Goal: Entertainment & Leisure: Consume media (video, audio)

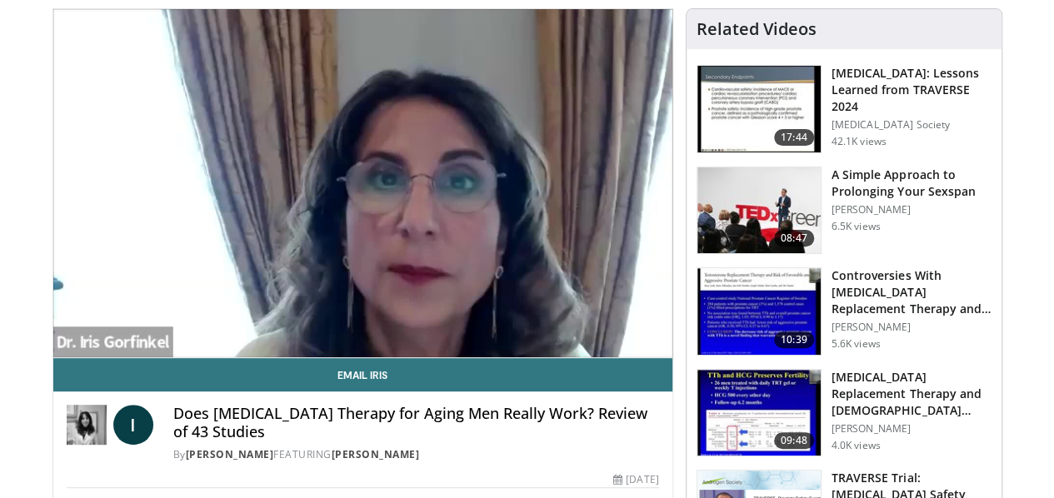
scroll to position [161, 0]
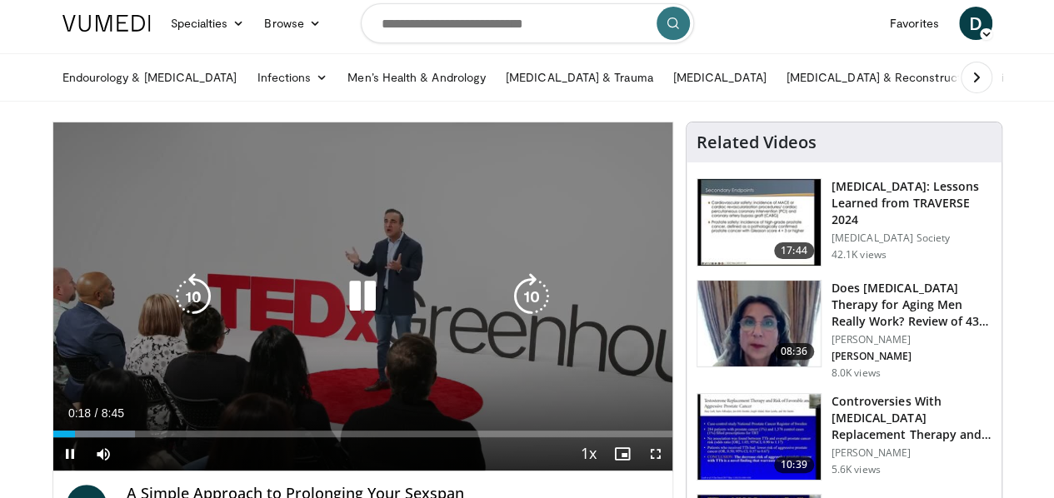
scroll to position [46, 0]
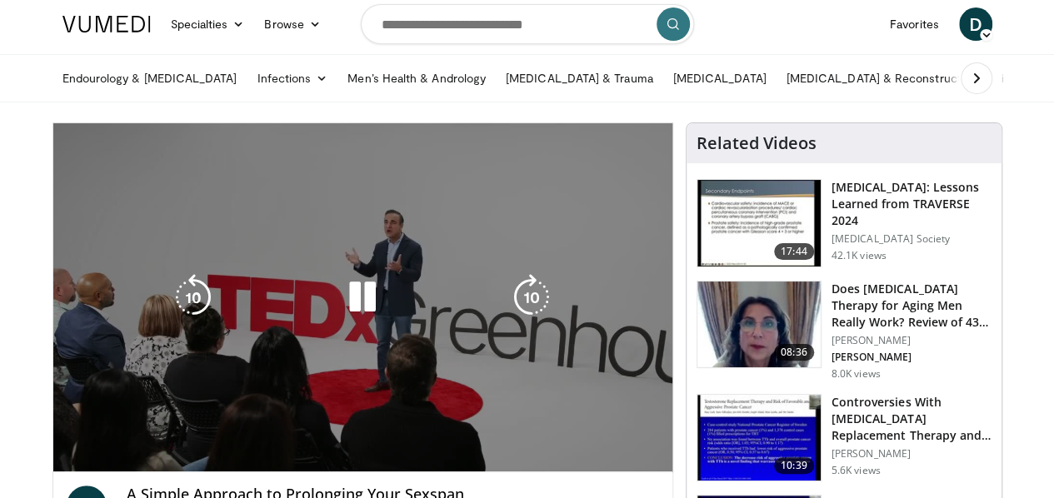
drag, startPoint x: 22, startPoint y: 381, endPoint x: 512, endPoint y: 244, distance: 509.4
click at [512, 244] on div "10 seconds Tap to unmute" at bounding box center [362, 297] width 619 height 348
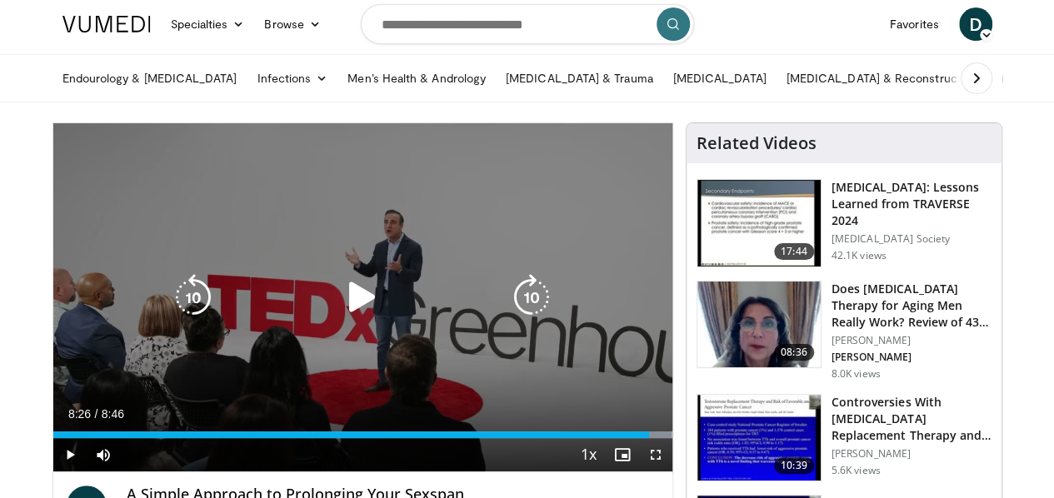
click at [512, 244] on div "10 seconds Tap to unmute" at bounding box center [362, 297] width 619 height 348
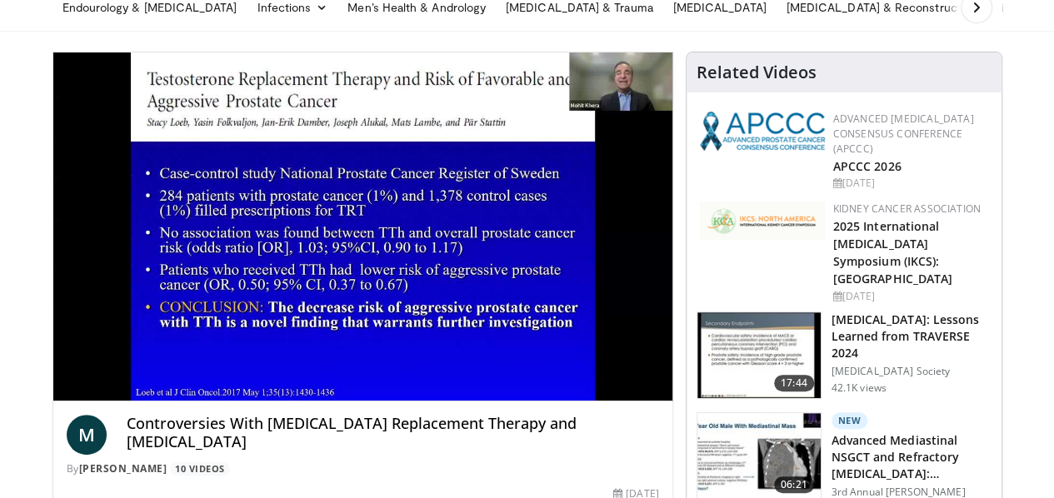
scroll to position [117, 0]
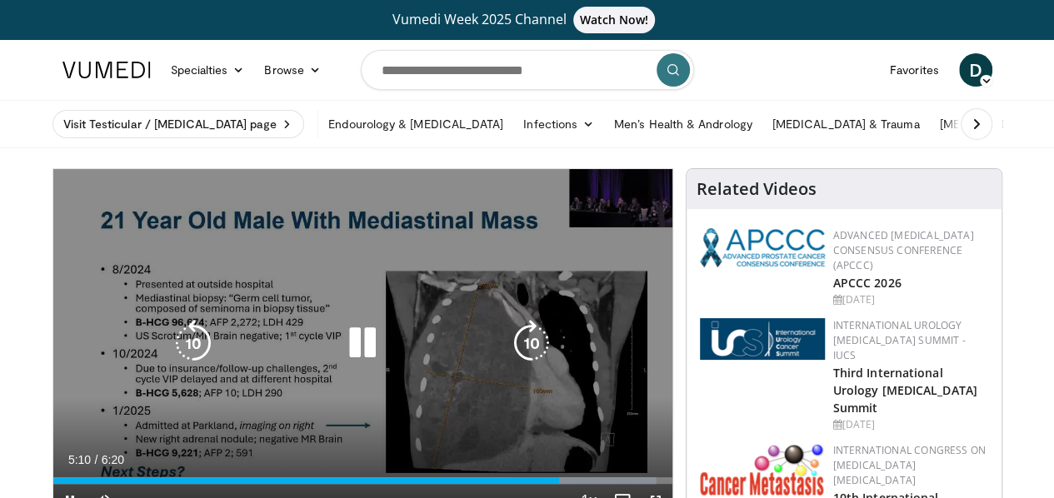
click at [344, 346] on icon "Video Player" at bounding box center [362, 343] width 47 height 47
